Goal: Task Accomplishment & Management: Use online tool/utility

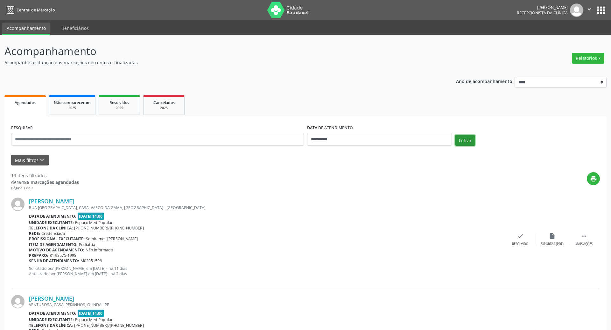
click at [465, 141] on button "Filtrar" at bounding box center [465, 140] width 20 height 11
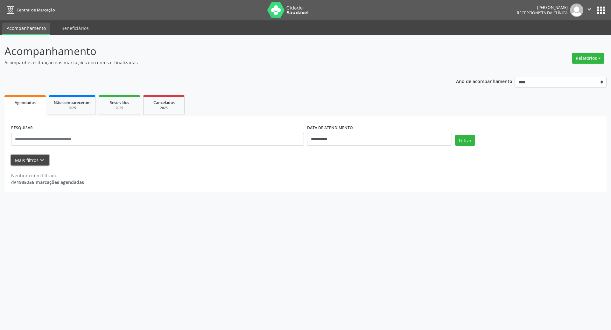
click at [44, 156] on icon "keyboard_arrow_down" at bounding box center [41, 159] width 7 height 7
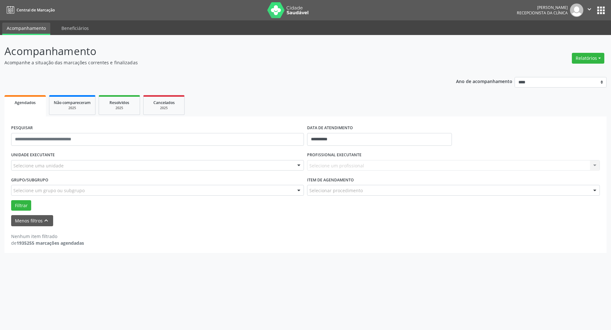
click at [328, 162] on div "Selecione um profissional Nenhum resultado encontrado para: " " Não há nenhuma …" at bounding box center [453, 165] width 293 height 11
click at [349, 140] on input "**********" at bounding box center [379, 139] width 145 height 13
click at [375, 184] on span "9" at bounding box center [369, 185] width 12 height 12
type input "**********"
click at [375, 184] on span "9" at bounding box center [369, 185] width 12 height 12
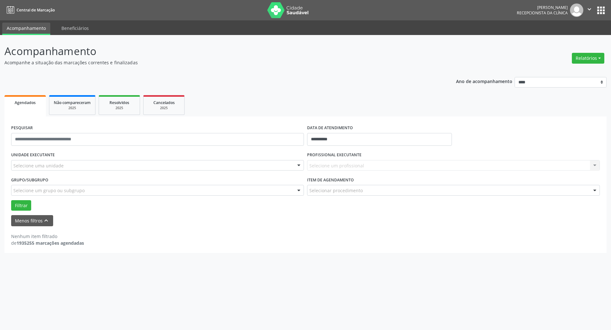
click at [365, 168] on div "Selecione um profissional Nenhum resultado encontrado para: " " Não há nenhuma …" at bounding box center [453, 165] width 293 height 11
click at [364, 164] on div "Selecione um profissional Nenhum resultado encontrado para: " " Não há nenhuma …" at bounding box center [453, 165] width 293 height 11
click at [363, 168] on div "Selecione um profissional Nenhum resultado encontrado para: " " Não há nenhuma …" at bounding box center [453, 165] width 293 height 11
click at [161, 161] on div "Selecione uma unidade" at bounding box center [157, 165] width 293 height 11
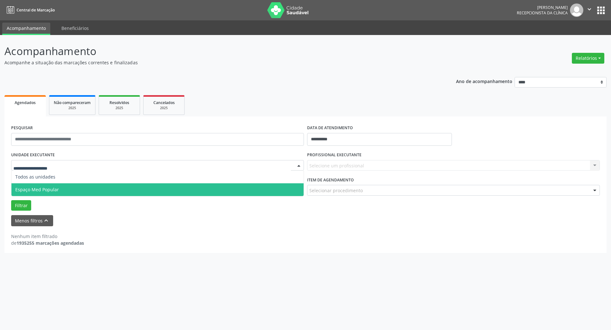
click at [145, 187] on span "Espaço Med Popular" at bounding box center [157, 189] width 292 height 13
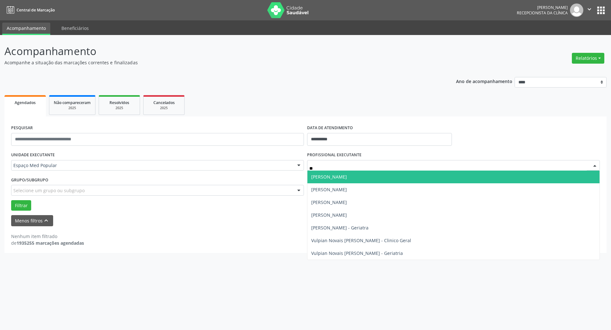
type input "***"
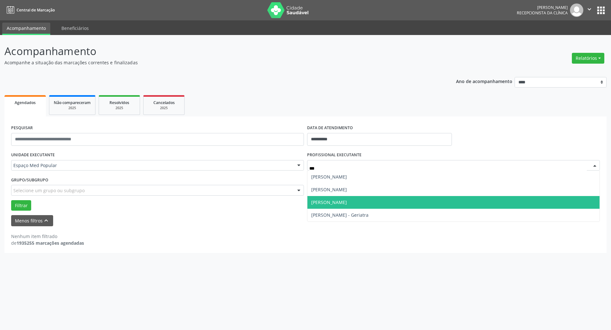
click at [327, 200] on span "Marina Calegari Carvalho" at bounding box center [329, 202] width 36 height 6
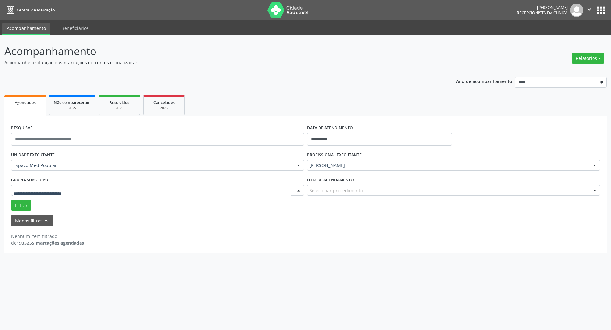
click at [256, 192] on div at bounding box center [157, 190] width 293 height 11
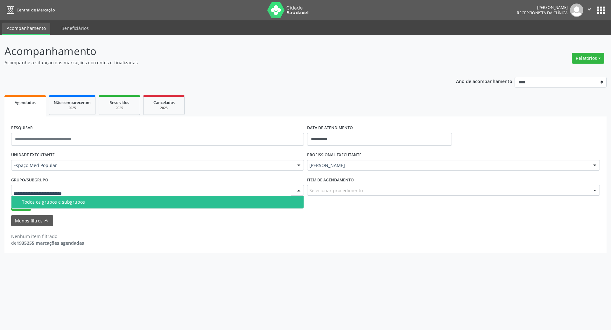
click at [250, 228] on div "Nenhum item filtrado de 1935255 marcações agendadas" at bounding box center [305, 236] width 588 height 20
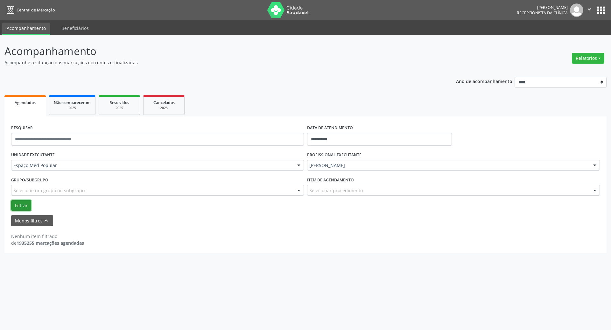
click at [21, 208] on button "Filtrar" at bounding box center [21, 205] width 20 height 11
